Goal: Navigation & Orientation: Find specific page/section

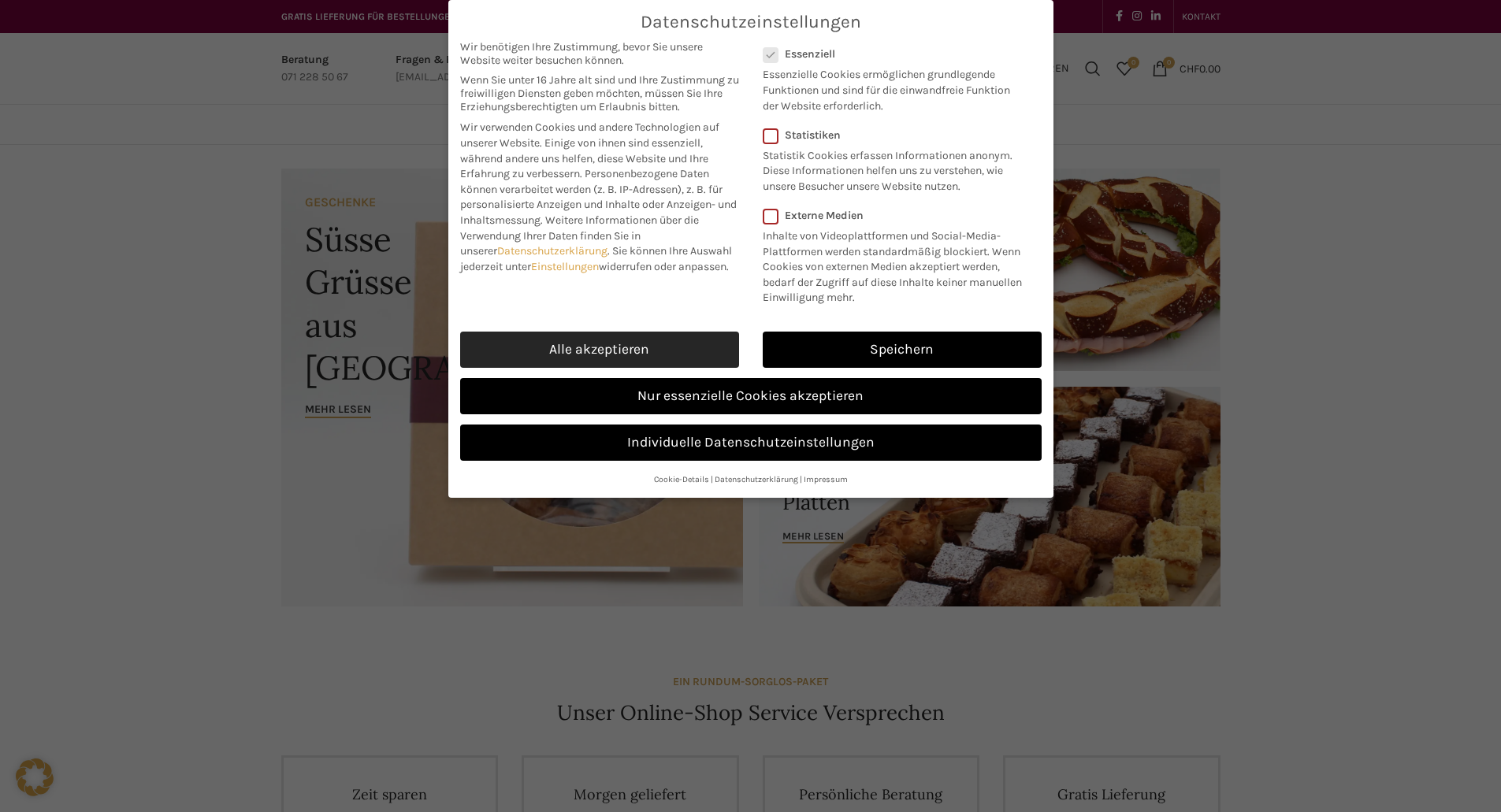
click at [625, 338] on link "Alle akzeptieren" at bounding box center [600, 350] width 279 height 36
checkbox input "true"
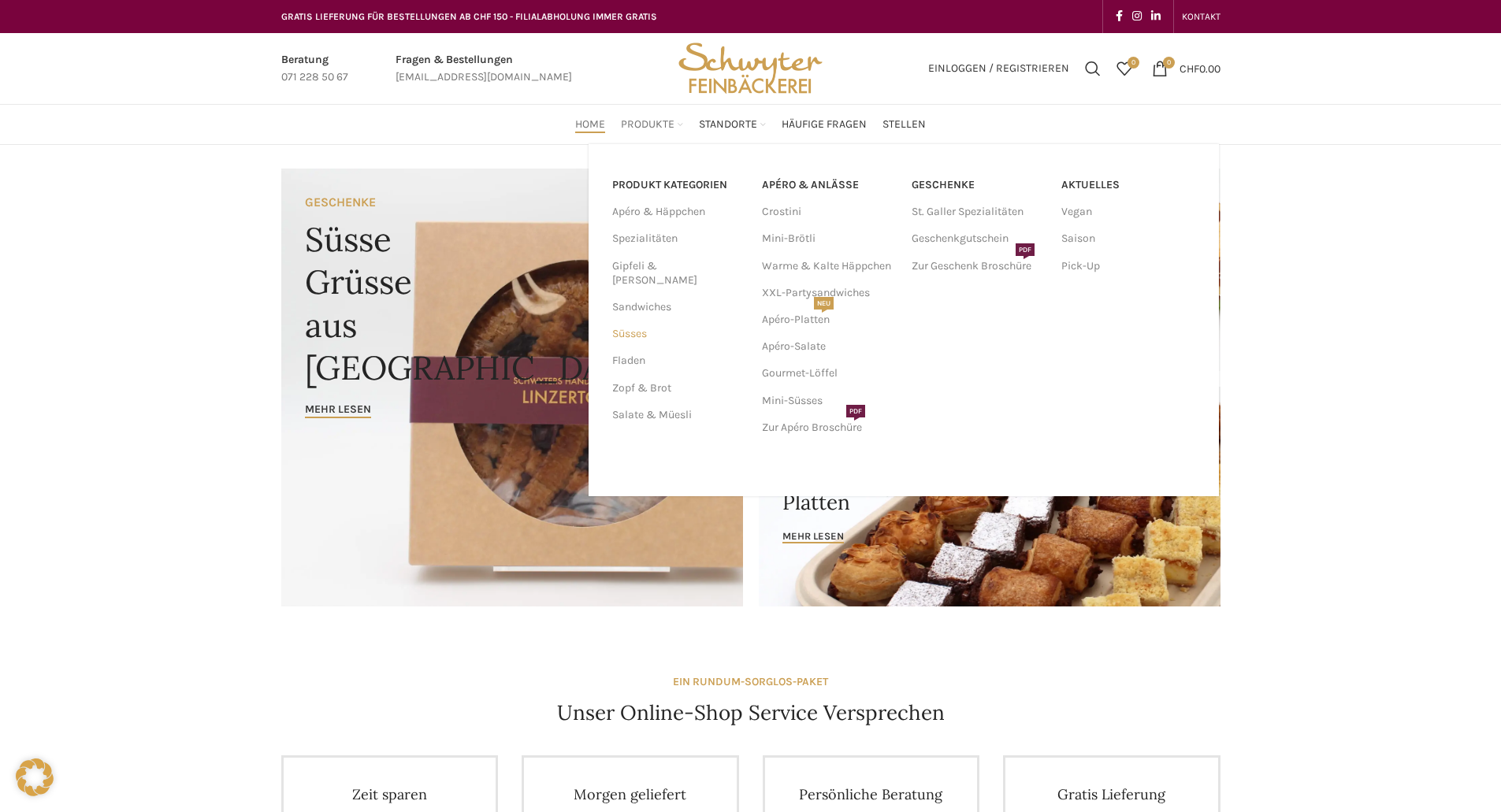
click at [639, 321] on link "Süsses" at bounding box center [678, 334] width 131 height 27
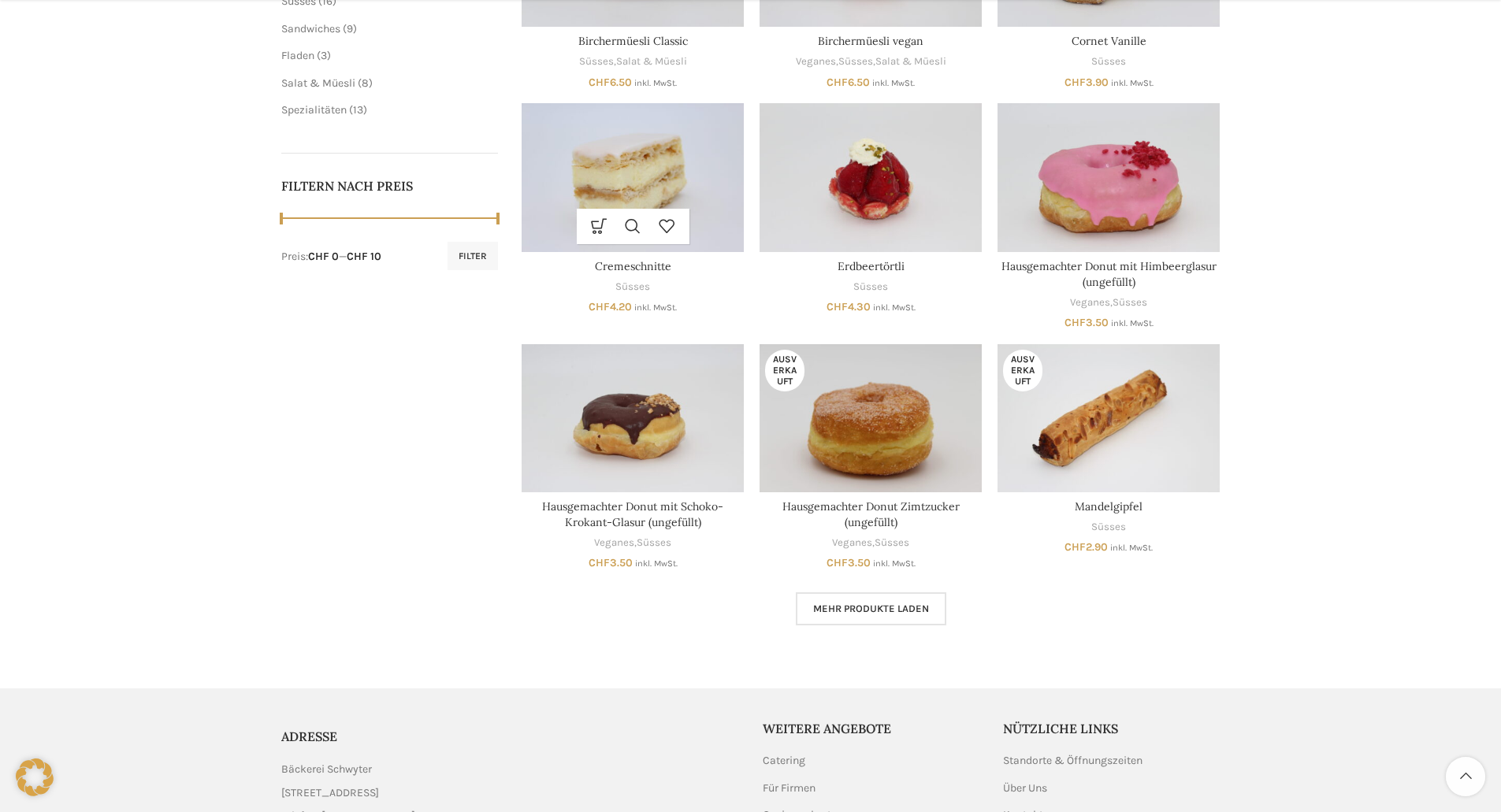
scroll to position [733, 0]
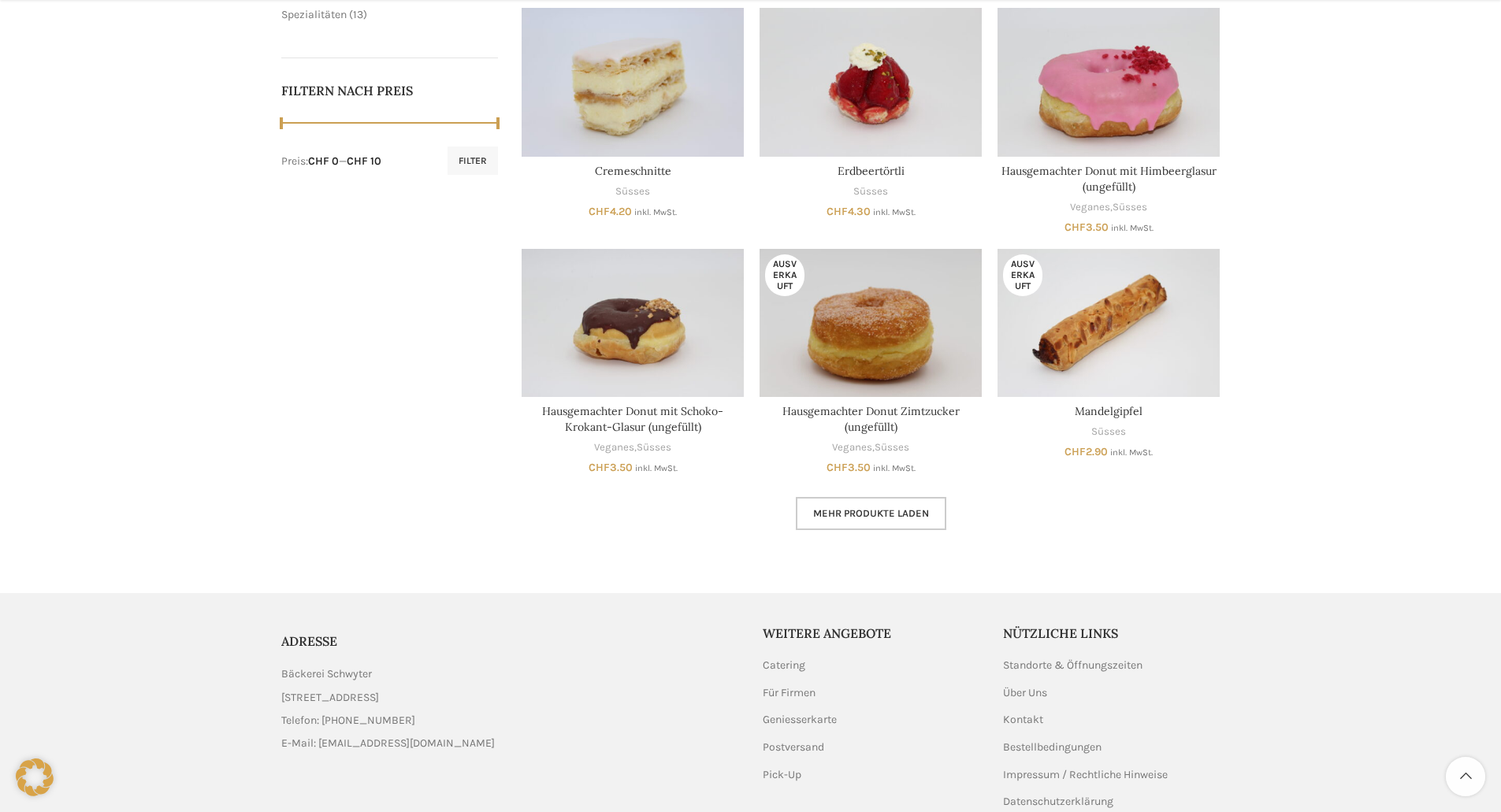
click at [881, 506] on link "Mehr Produkte laden" at bounding box center [871, 513] width 151 height 33
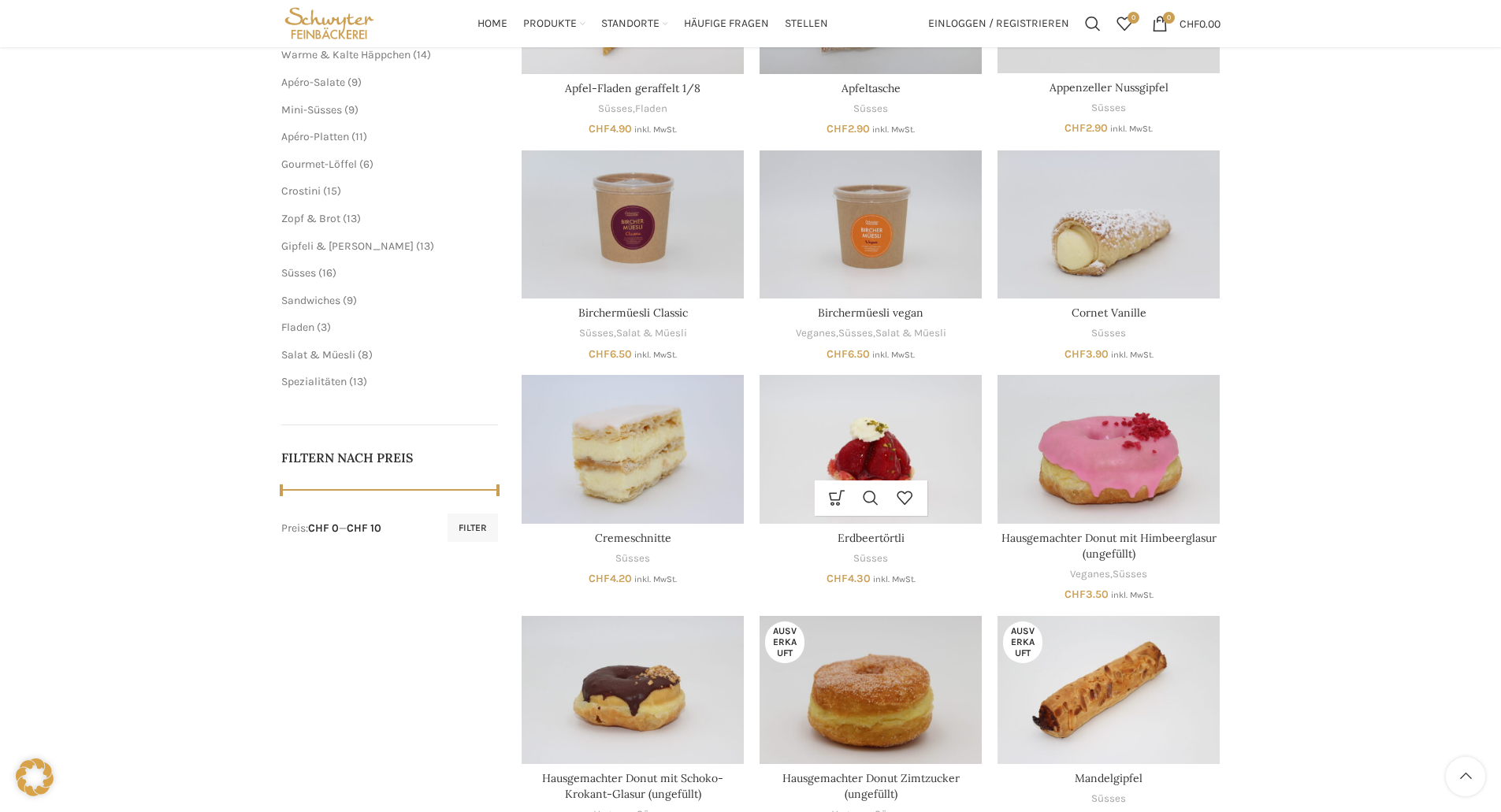
scroll to position [338, 0]
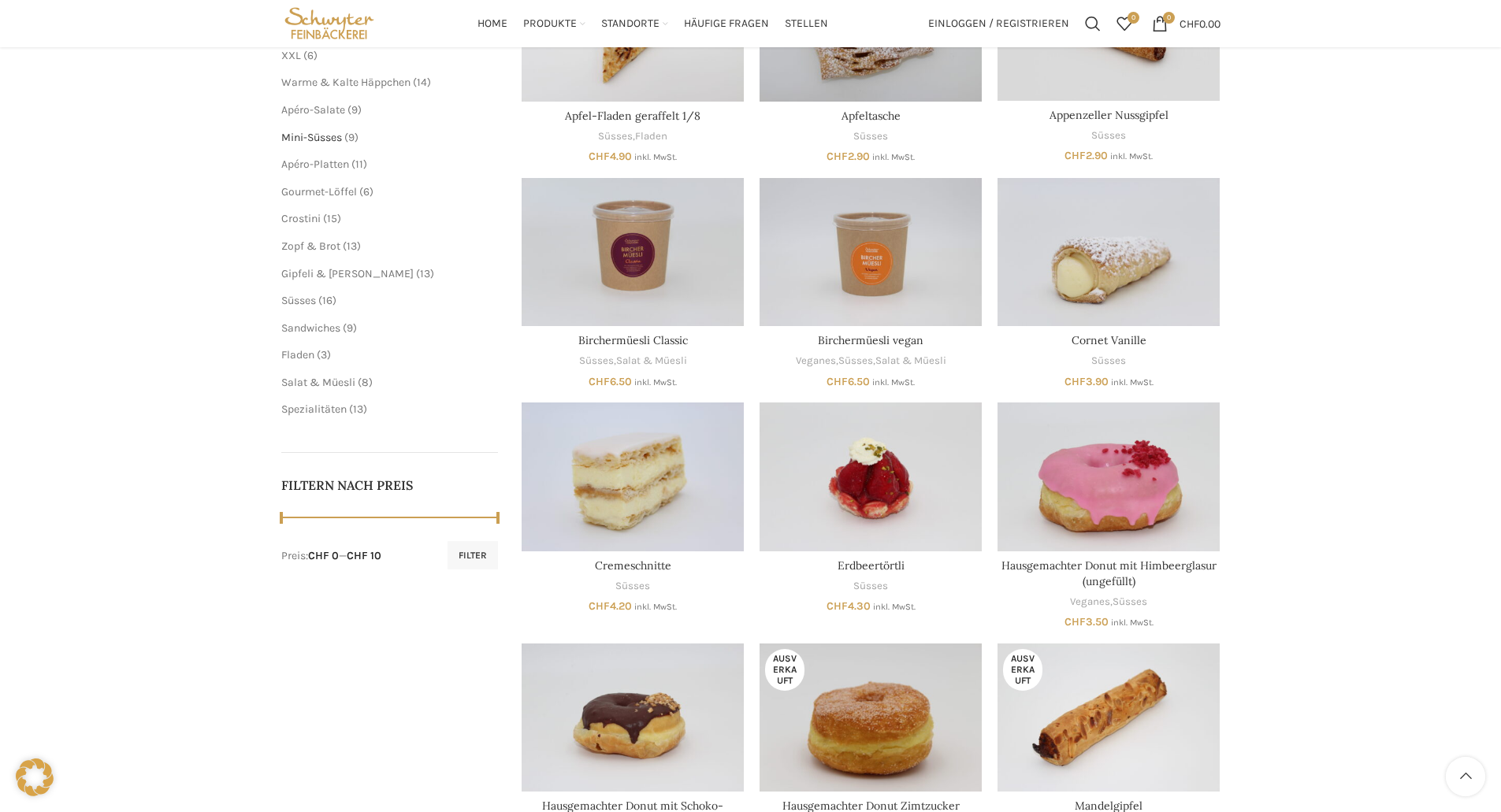
click at [299, 137] on span "Mini-Süsses" at bounding box center [311, 137] width 61 height 13
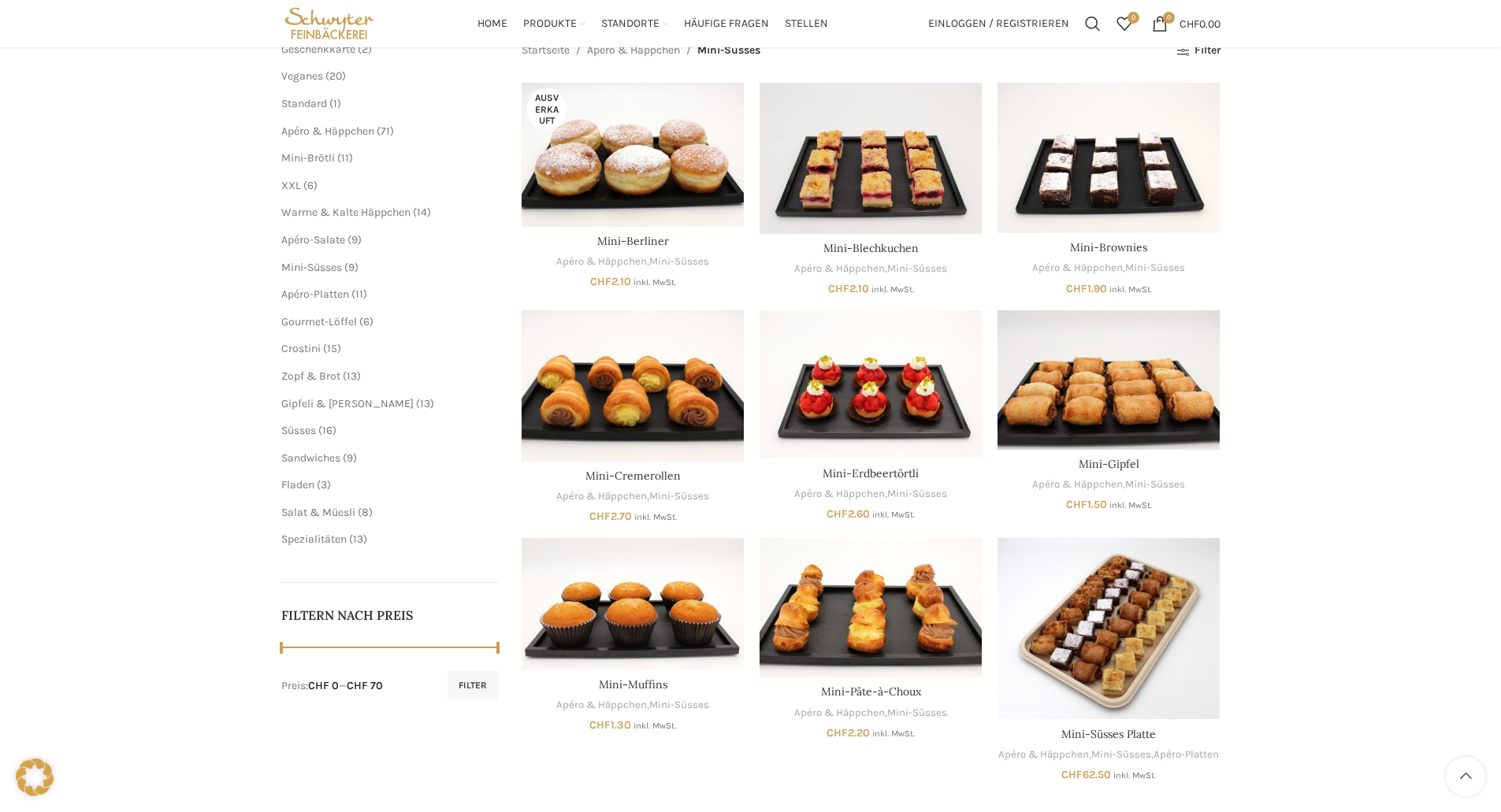
scroll to position [157, 0]
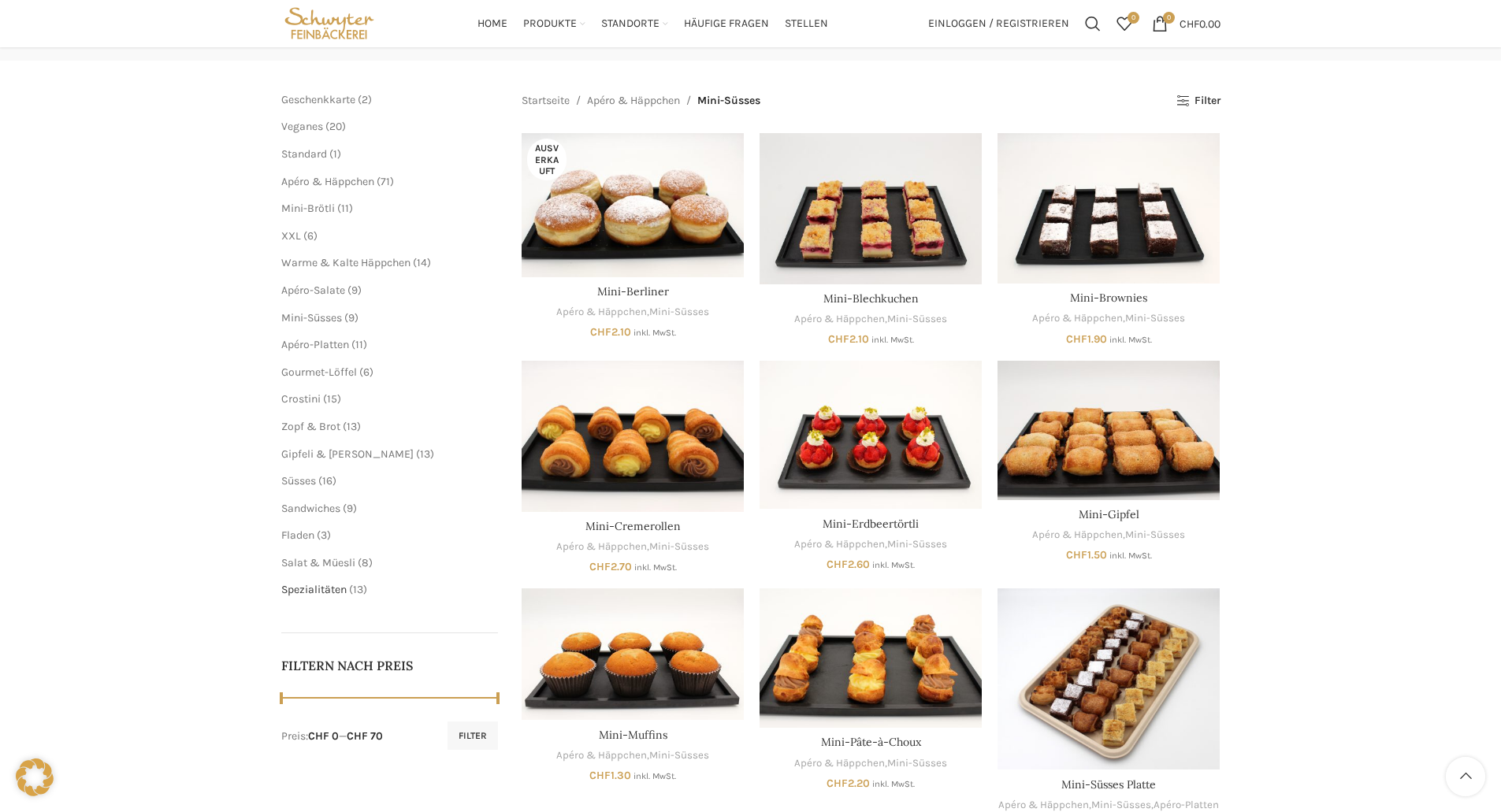
click at [319, 592] on span "Spezialitäten" at bounding box center [314, 589] width 66 height 13
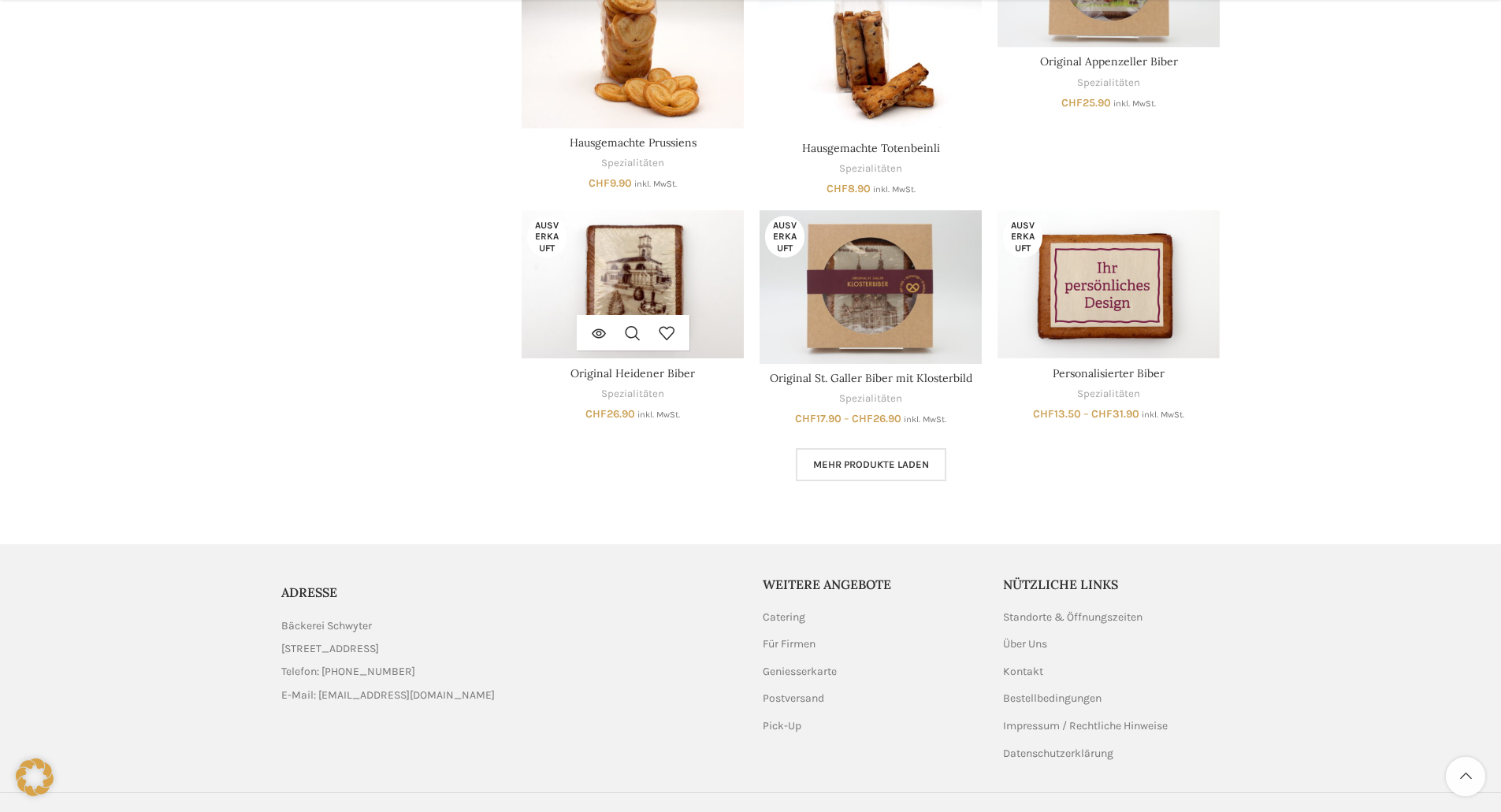
scroll to position [945, 0]
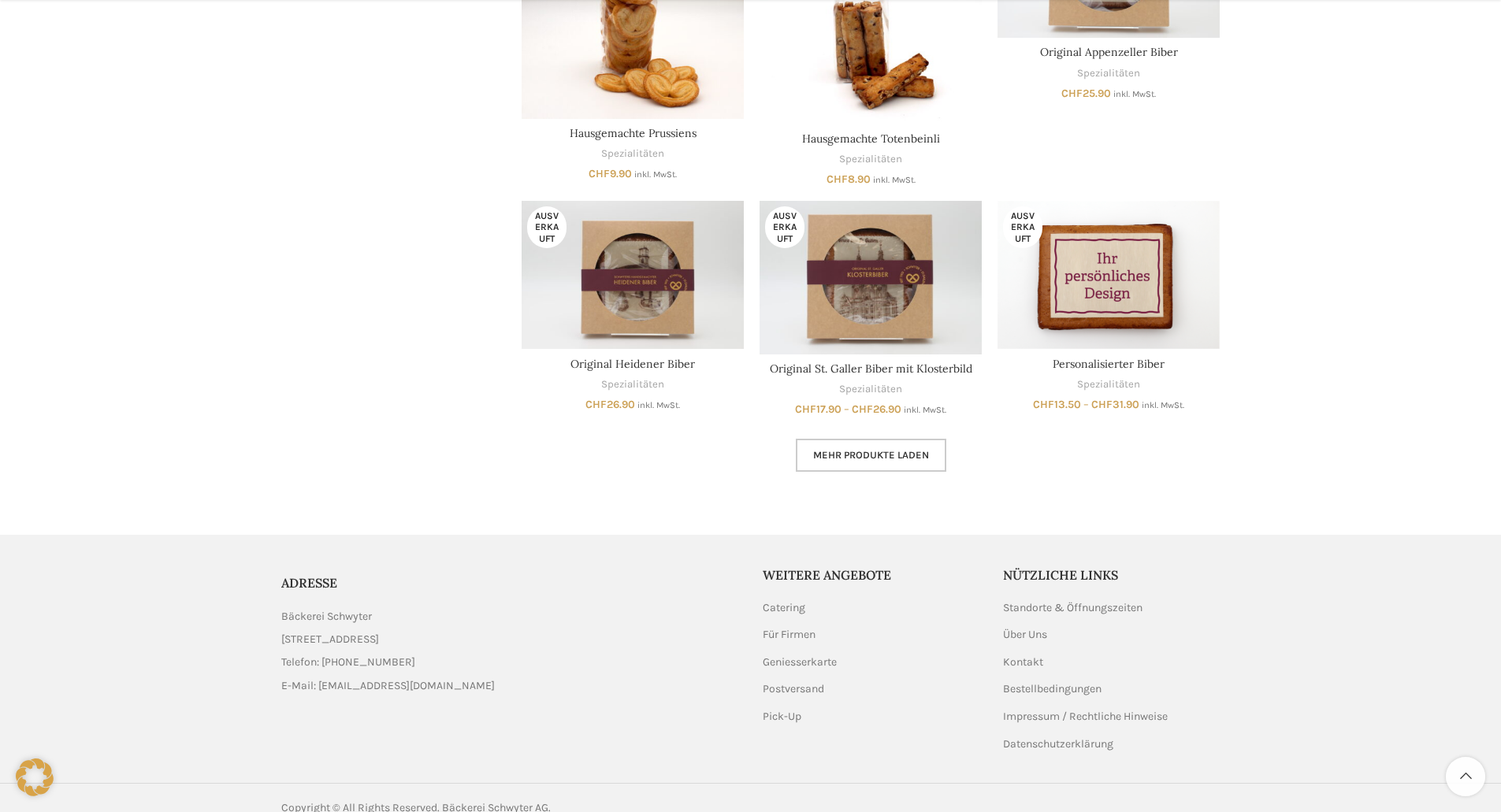
click at [862, 454] on span "Mehr Produkte laden" at bounding box center [871, 456] width 116 height 13
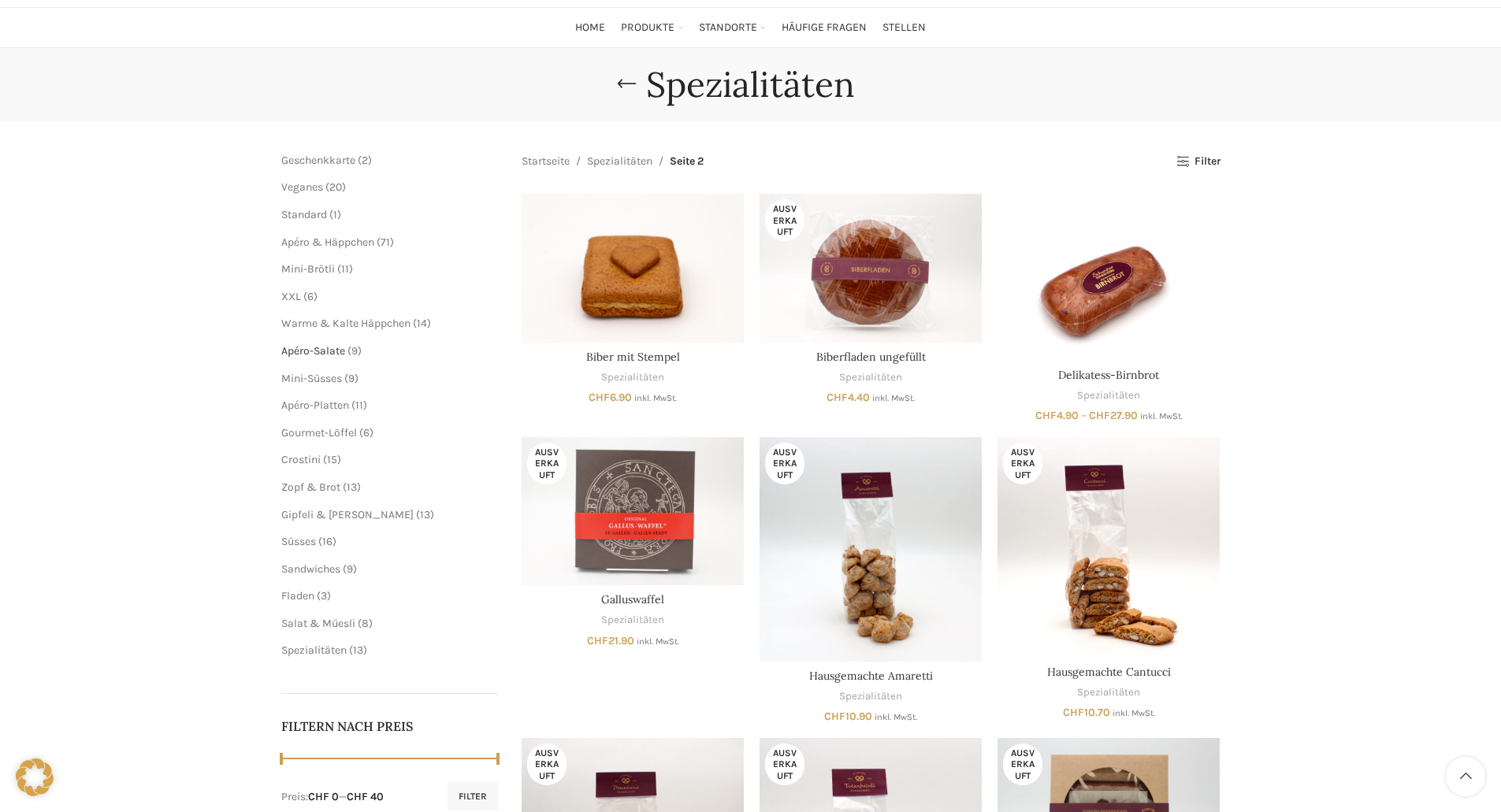
scroll to position [157, 0]
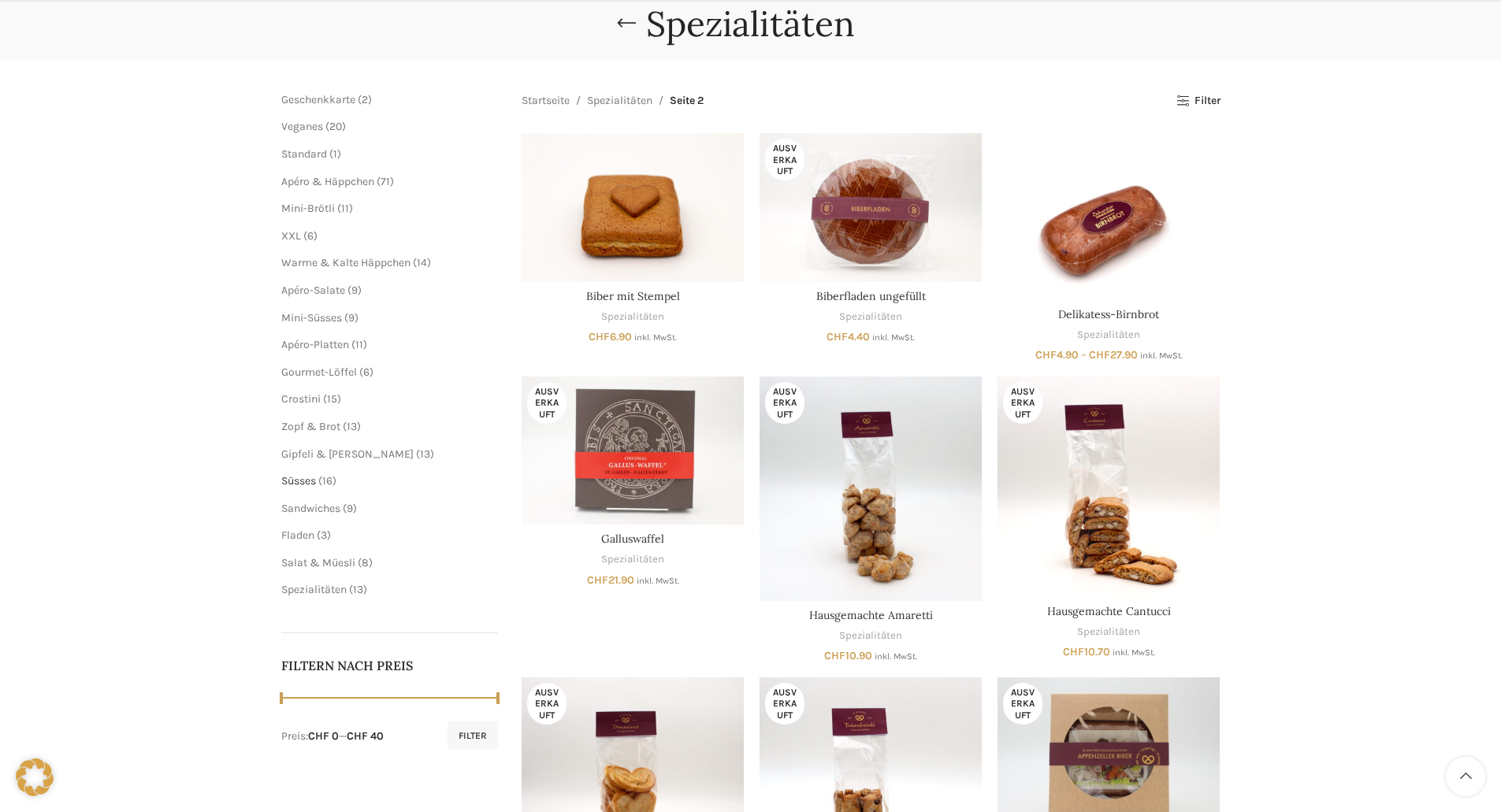
click at [316, 481] on span "Süsses" at bounding box center [299, 480] width 35 height 13
